Goal: Task Accomplishment & Management: Manage account settings

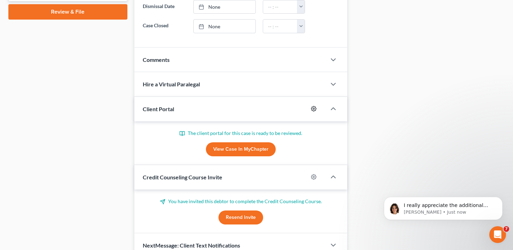
scroll to position [363, 0]
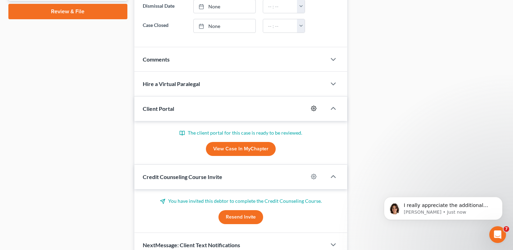
click at [313, 106] on icon "button" at bounding box center [314, 108] width 6 height 6
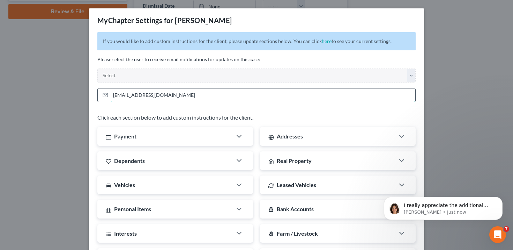
click at [311, 95] on input "mercedessanders2018@icloud.com" at bounding box center [263, 94] width 305 height 13
type input "mercedessanders2018@icloud."
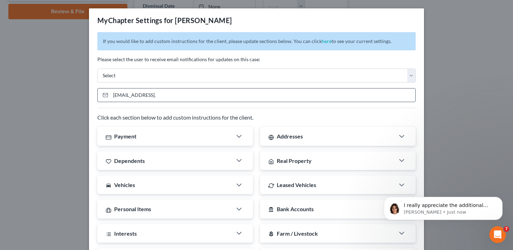
click at [311, 95] on input "mercedessanders2018@icloud." at bounding box center [263, 94] width 305 height 13
click at [304, 82] on div "If you would like to add custom instructions for the client, please update sect…" at bounding box center [256, 216] width 335 height 368
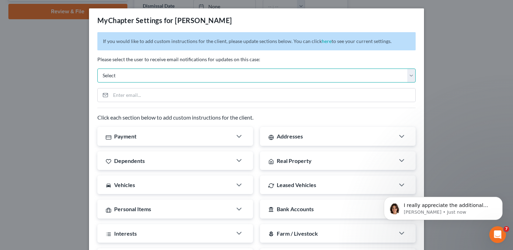
click at [302, 78] on select "Select rpatton@pattondean.com ddean@pattondean.com neckert@pattonknipp.com admi…" at bounding box center [256, 75] width 319 height 14
select select "0"
click at [97, 68] on select "Select rpatton@pattondean.com ddean@pattondean.com neckert@pattonknipp.com admi…" at bounding box center [256, 75] width 319 height 14
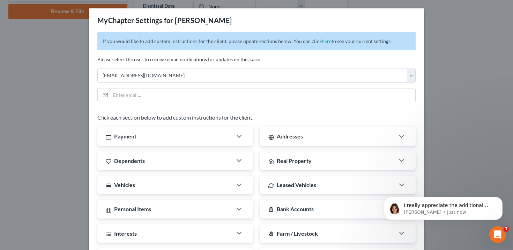
click at [235, 59] on p "Please select the user to receive email notifications for updates on this case:" at bounding box center [256, 59] width 319 height 7
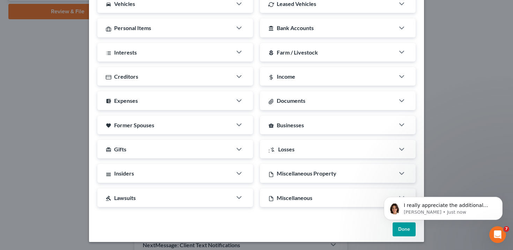
click at [398, 228] on html "I really appreciate the additional details. We have found that this is a bug. S…" at bounding box center [444, 206] width 140 height 49
click at [499, 199] on icon "Dismiss notification" at bounding box center [501, 199] width 4 height 4
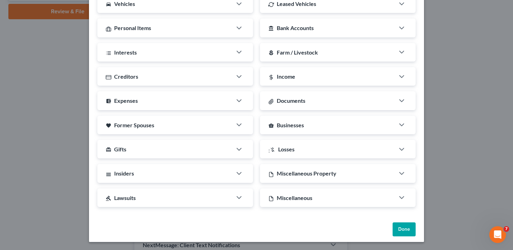
click at [399, 230] on button "Done" at bounding box center [404, 229] width 23 height 14
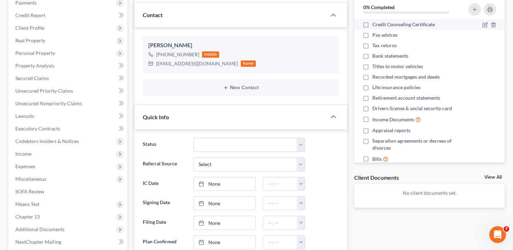
scroll to position [0, 0]
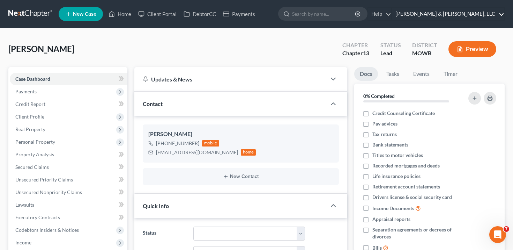
click at [482, 14] on link "Patton & Dean, LLC" at bounding box center [448, 14] width 112 height 13
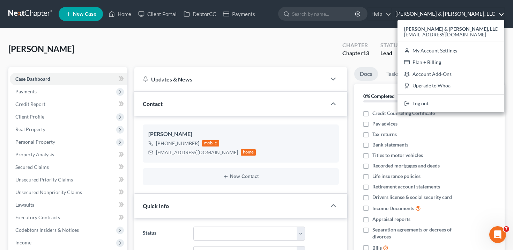
click at [475, 16] on link "Patton & Dean, LLC" at bounding box center [448, 14] width 112 height 13
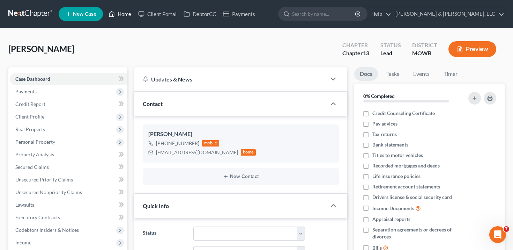
click at [123, 11] on link "Home" at bounding box center [120, 14] width 30 height 13
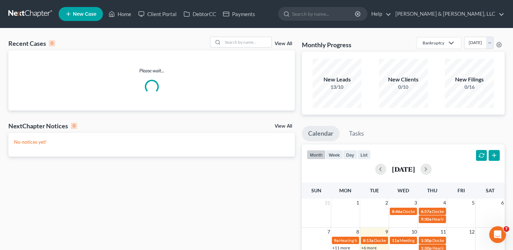
click at [282, 40] on div "View All" at bounding box center [252, 42] width 85 height 11
click at [284, 42] on link "View All" at bounding box center [283, 43] width 17 height 5
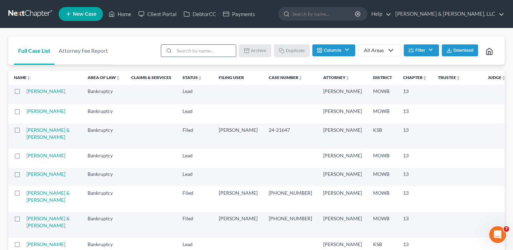
click at [215, 53] on input "search" at bounding box center [205, 51] width 62 height 12
type input "justine"
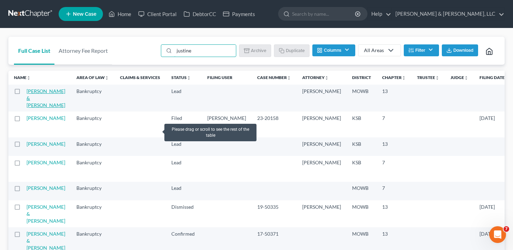
click at [35, 100] on link "Harter, Adrian & Justine" at bounding box center [46, 98] width 39 height 20
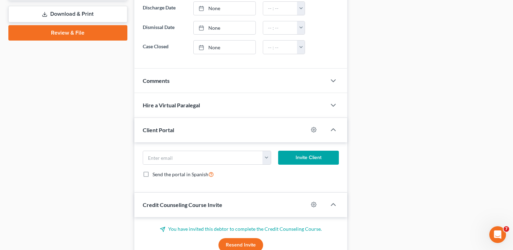
scroll to position [343, 0]
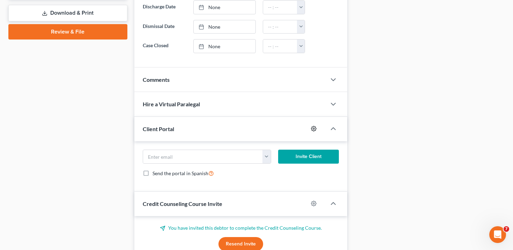
click at [311, 130] on icon "button" at bounding box center [314, 129] width 6 height 6
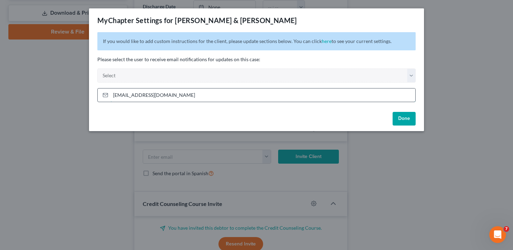
click at [292, 100] on input "admin@pattondean.com" at bounding box center [263, 94] width 305 height 13
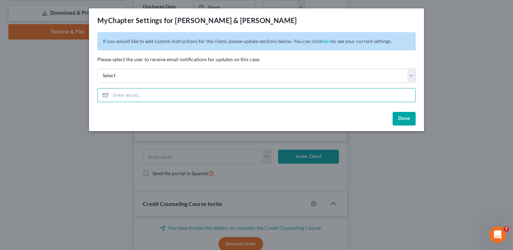
click at [277, 67] on div "Please select the user to receive email notifications for updates on this case:…" at bounding box center [256, 69] width 319 height 27
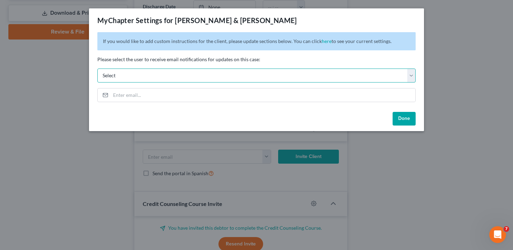
click at [277, 74] on select "Select rpatton@pattondean.com ddean@pattondean.com neckert@pattonknipp.com admi…" at bounding box center [256, 75] width 319 height 14
select select "0"
click at [97, 68] on select "Select rpatton@pattondean.com ddean@pattondean.com neckert@pattonknipp.com admi…" at bounding box center [256, 75] width 319 height 14
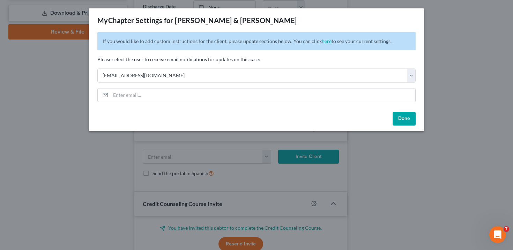
click at [409, 119] on button "Done" at bounding box center [404, 119] width 23 height 14
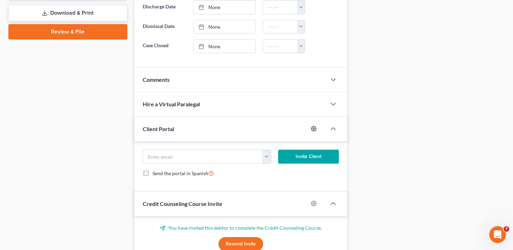
click at [315, 127] on icon "button" at bounding box center [314, 129] width 6 height 6
select select "0"
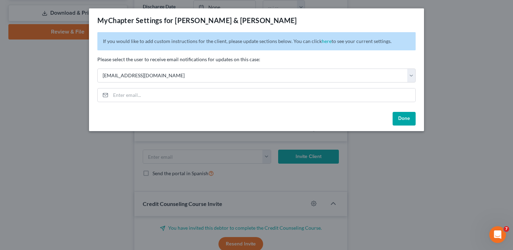
click at [396, 126] on div "Done" at bounding box center [256, 120] width 335 height 22
click at [399, 121] on button "Done" at bounding box center [404, 119] width 23 height 14
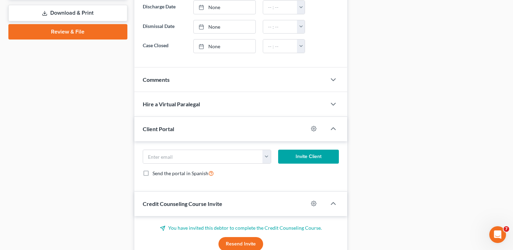
scroll to position [0, 0]
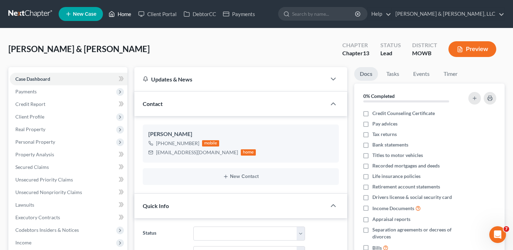
click at [123, 12] on link "Home" at bounding box center [120, 14] width 30 height 13
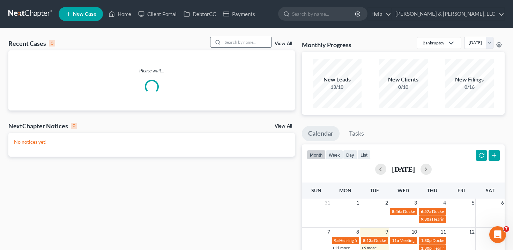
click at [245, 41] on input "search" at bounding box center [247, 42] width 49 height 10
paste input "Cherish Van Gordon"
type input "Cherish Van Gordon"
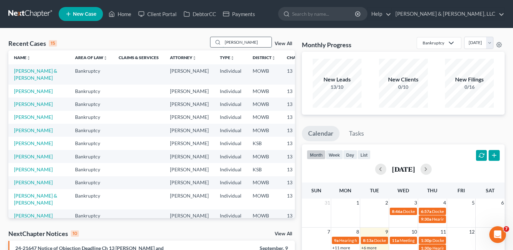
click at [266, 43] on input "Cherish Van Gordon" at bounding box center [247, 42] width 49 height 10
click at [280, 43] on link "View All" at bounding box center [283, 43] width 17 height 5
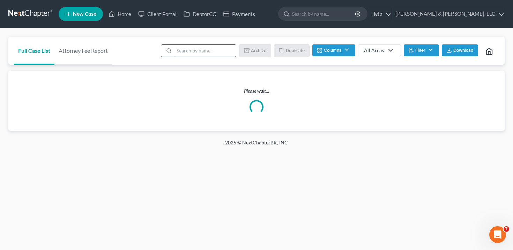
click at [197, 48] on input "search" at bounding box center [205, 51] width 62 height 12
paste input "Cherish Van Gordon"
type input "Cherish Van Gordon"
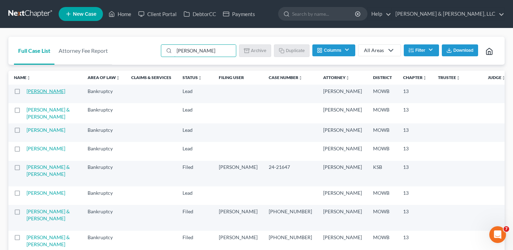
click at [36, 94] on link "Van Gordon, Cherish" at bounding box center [46, 91] width 39 height 6
select select "2"
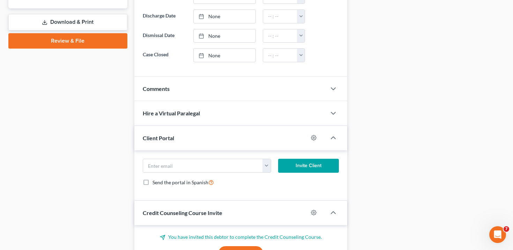
scroll to position [335, 0]
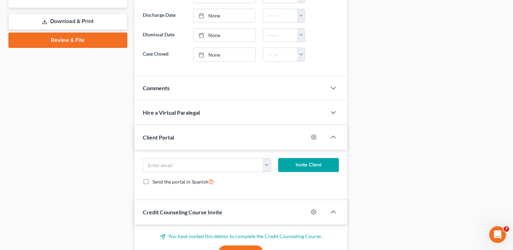
click at [319, 132] on div at bounding box center [317, 136] width 18 height 11
click at [316, 133] on div at bounding box center [317, 136] width 18 height 11
click at [314, 136] on circle "button" at bounding box center [313, 136] width 1 height 1
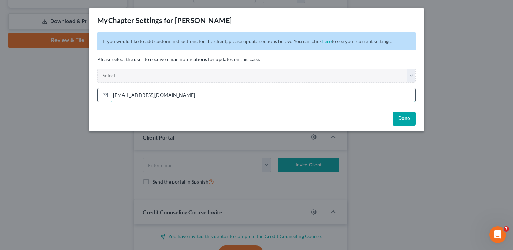
click at [255, 89] on input "admin@pattondean.com" at bounding box center [263, 94] width 305 height 13
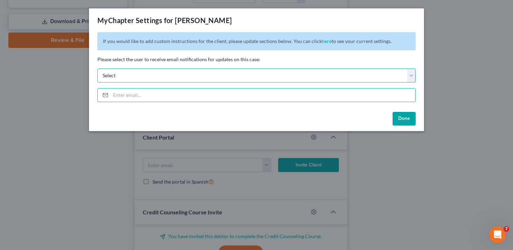
click at [251, 78] on select "Select rpatton@pattondean.com ddean@pattondean.com neckert@pattonknipp.com admi…" at bounding box center [256, 75] width 319 height 14
select select "0"
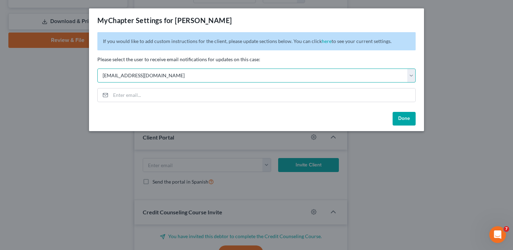
click at [97, 68] on select "Select rpatton@pattondean.com ddean@pattondean.com neckert@pattonknipp.com admi…" at bounding box center [256, 75] width 319 height 14
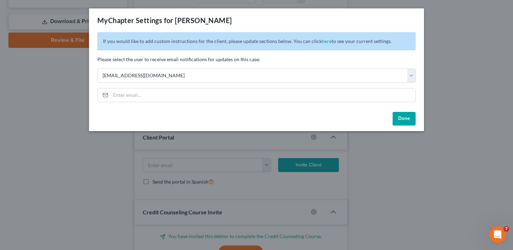
click at [409, 117] on button "Done" at bounding box center [404, 119] width 23 height 14
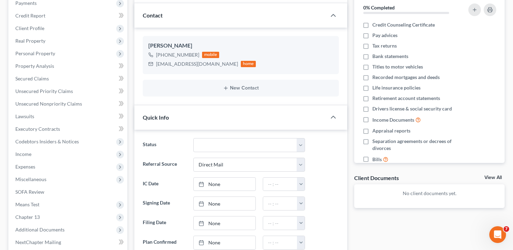
scroll to position [0, 0]
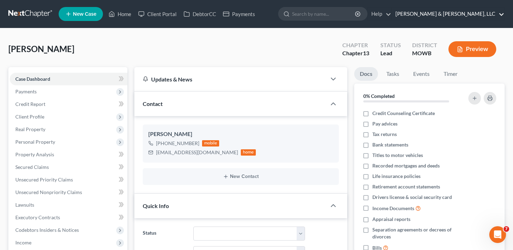
click at [493, 16] on link "Patton & Dean, LLC" at bounding box center [448, 14] width 112 height 13
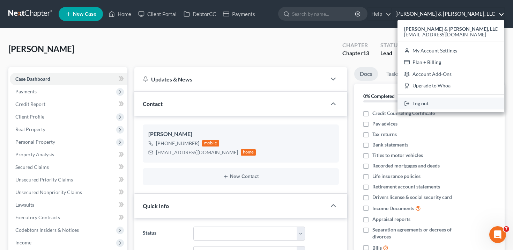
click at [468, 104] on link "Log out" at bounding box center [451, 103] width 107 height 12
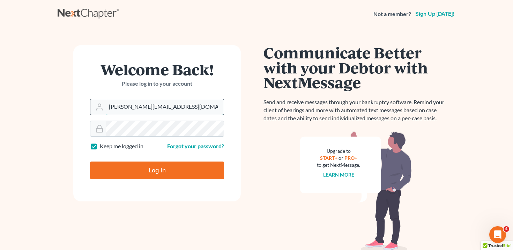
click at [186, 102] on input "emma@nextchapterbk.com" at bounding box center [165, 106] width 118 height 15
type input "qa@nextchapterbk.com"
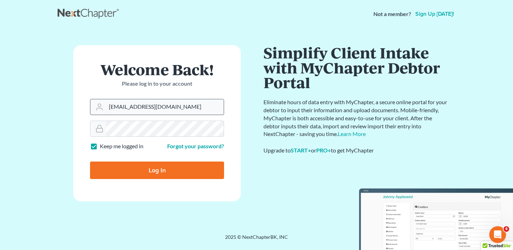
click at [174, 109] on input "qa@nextchapterbk.com" at bounding box center [165, 106] width 118 height 15
click at [174, 108] on input "qa@nextchapterbk.com" at bounding box center [165, 106] width 118 height 15
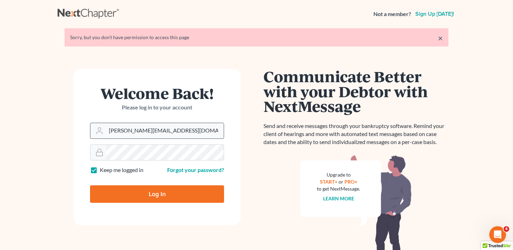
click at [161, 131] on input "[PERSON_NAME][EMAIL_ADDRESS][DOMAIN_NAME]" at bounding box center [165, 130] width 118 height 15
type input "qa@nextchapterbk.com"
type input "[PERSON_NAME][EMAIL_ADDRESS][DOMAIN_NAME]"
click at [152, 193] on input "Log In" at bounding box center [157, 193] width 134 height 17
type input "Thinking..."
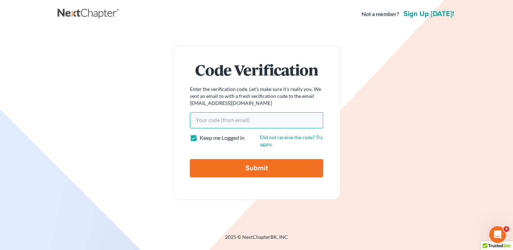
click at [230, 123] on input "Your code(from email)" at bounding box center [256, 120] width 133 height 16
paste input "068d93"
type input "068d93"
click at [225, 168] on input "Submit" at bounding box center [256, 168] width 133 height 18
type input "Thinking..."
